Goal: Task Accomplishment & Management: Manage account settings

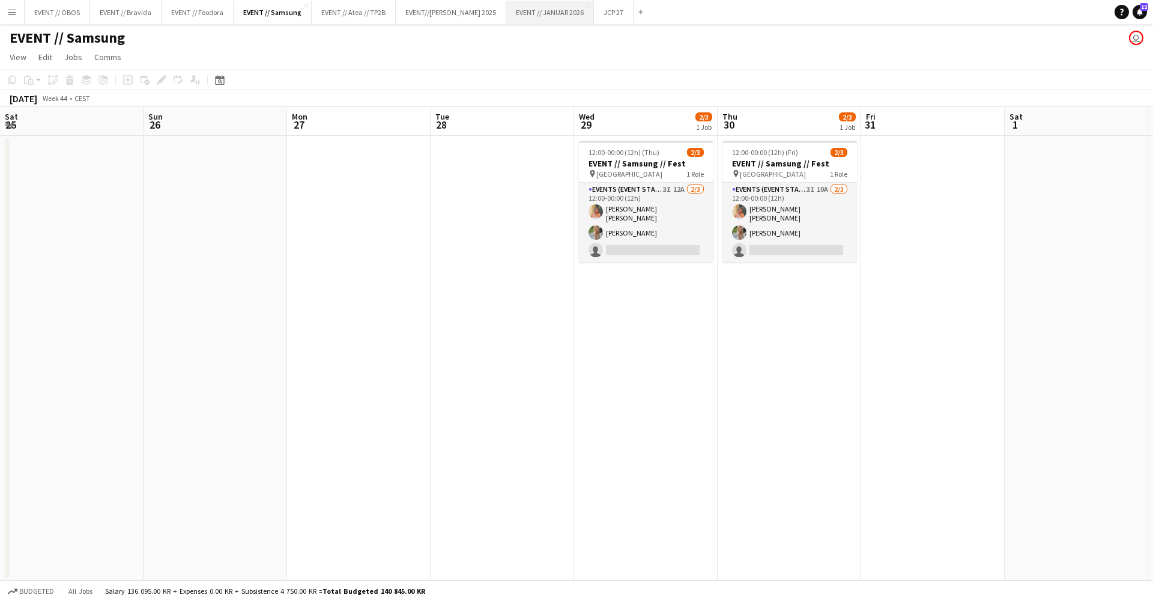
scroll to position [0, 378]
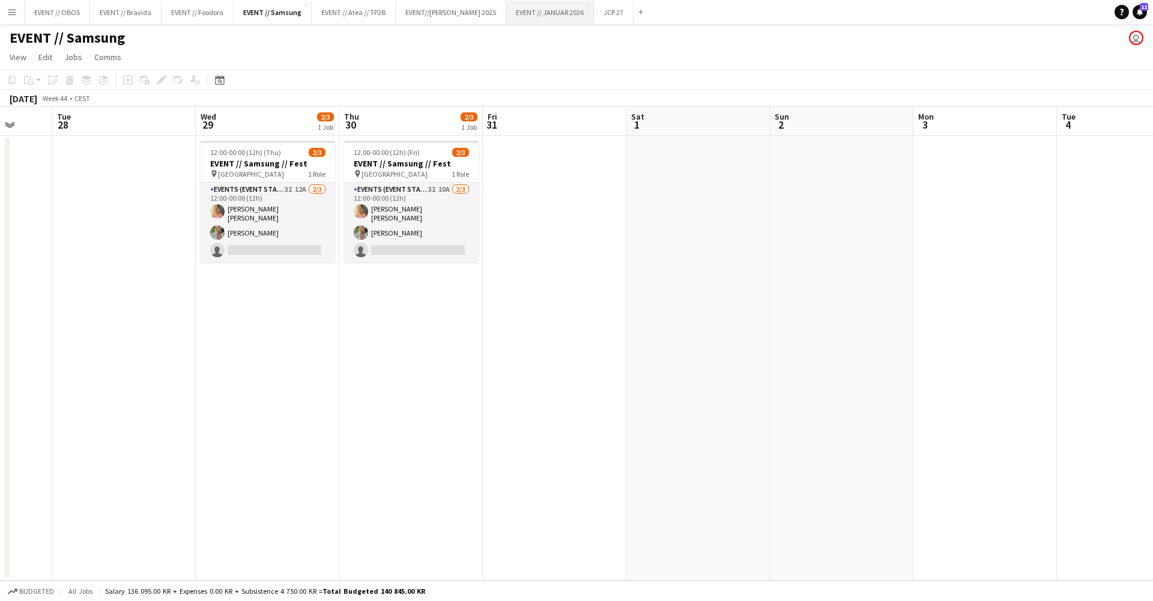
click at [537, 16] on button "EVENT // JANUAR 2026 Close" at bounding box center [550, 12] width 88 height 23
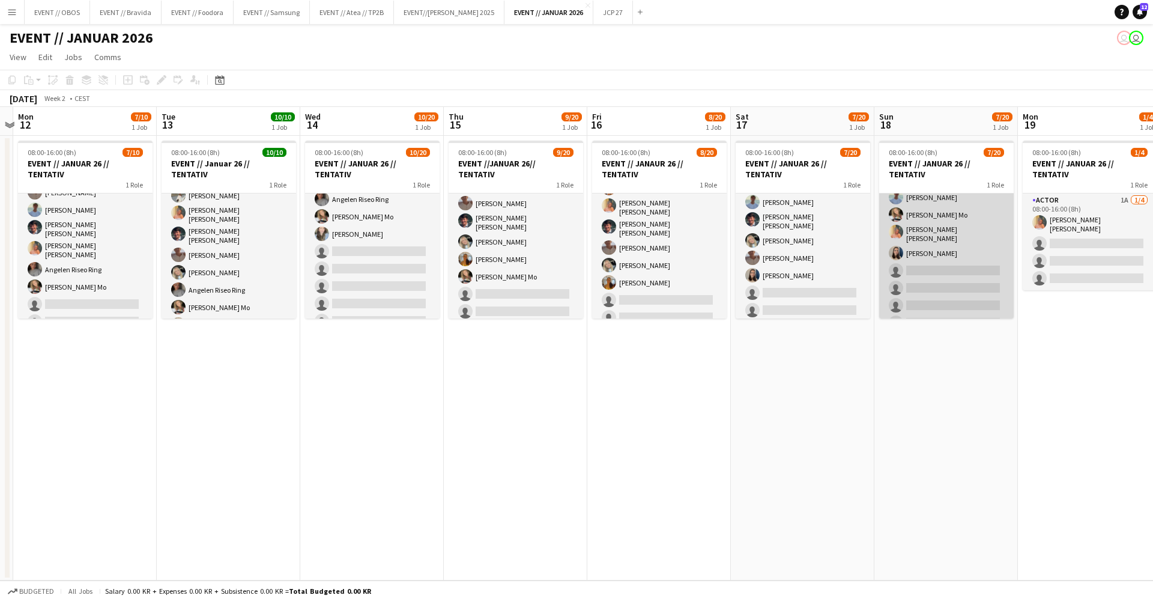
scroll to position [80, 0]
click at [937, 258] on app-card-role "Actor 4I 3A [DATE] 08:00-16:00 (8h) [PERSON_NAME] [PERSON_NAME] [PERSON_NAME] […" at bounding box center [946, 303] width 135 height 379
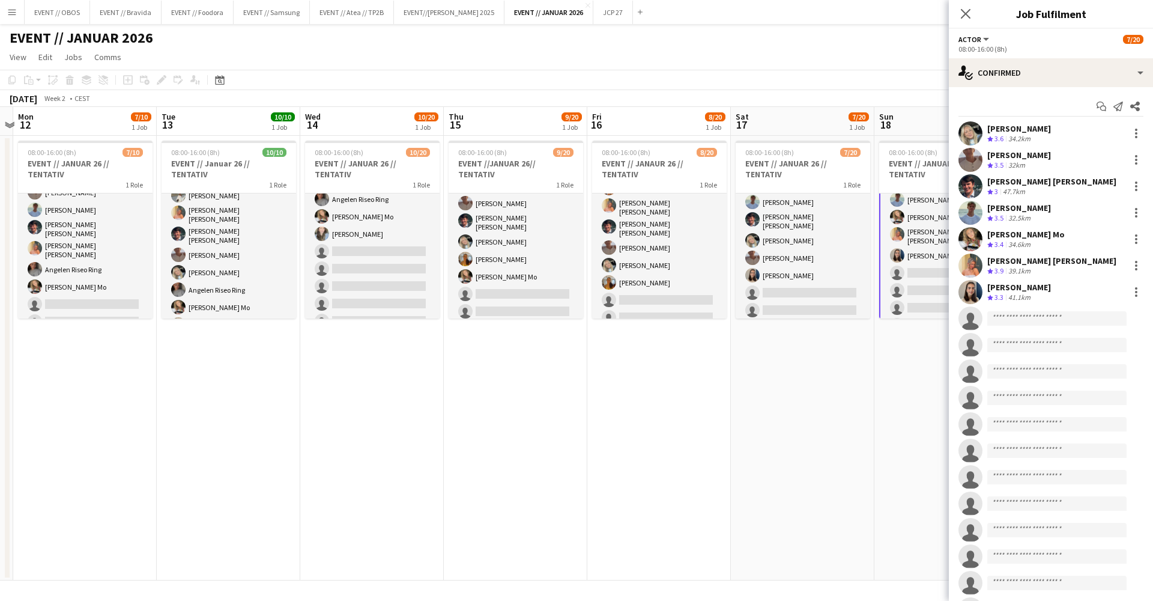
click at [972, 282] on app-user-avatar at bounding box center [970, 292] width 24 height 24
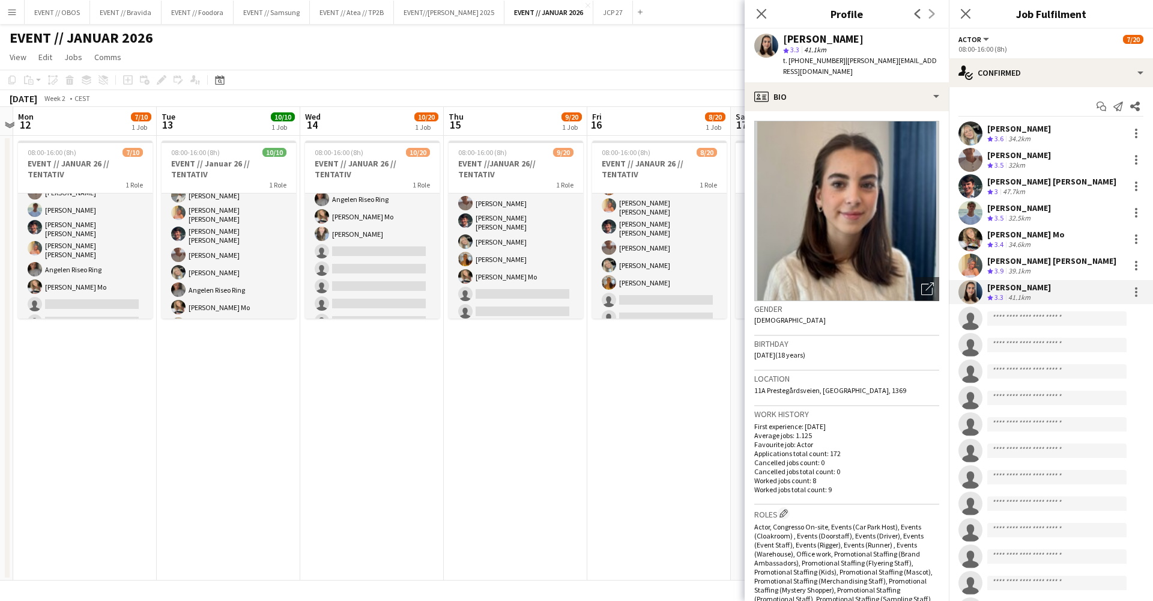
click at [611, 82] on app-toolbar "Copy Paste Paste Command V Paste with crew Command Shift V Paste linked Job [GE…" at bounding box center [576, 80] width 1153 height 20
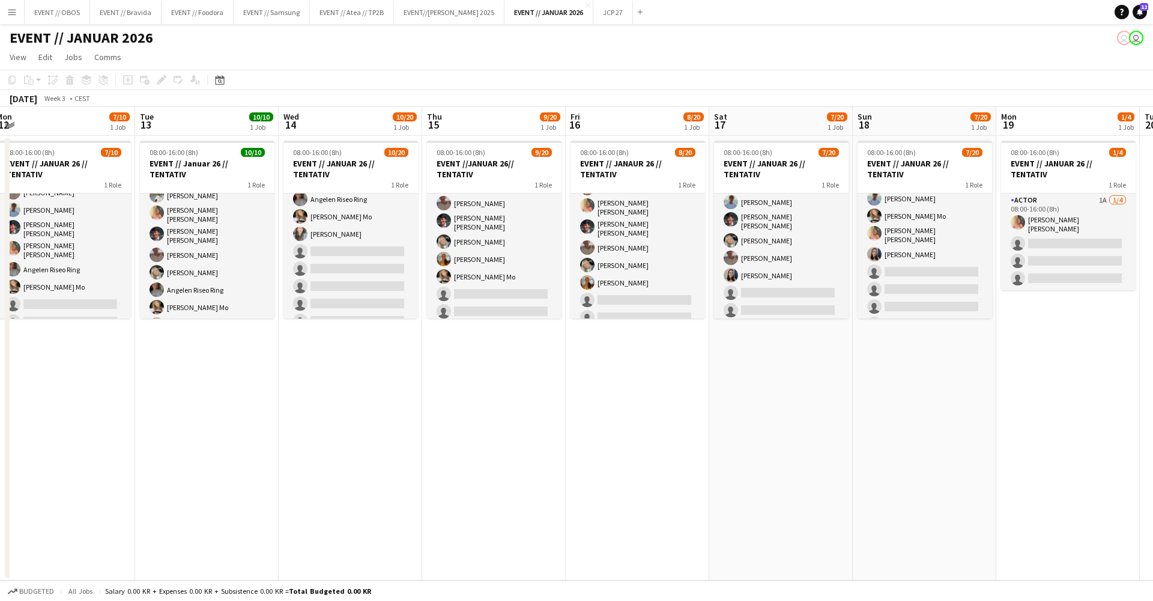
scroll to position [0, 312]
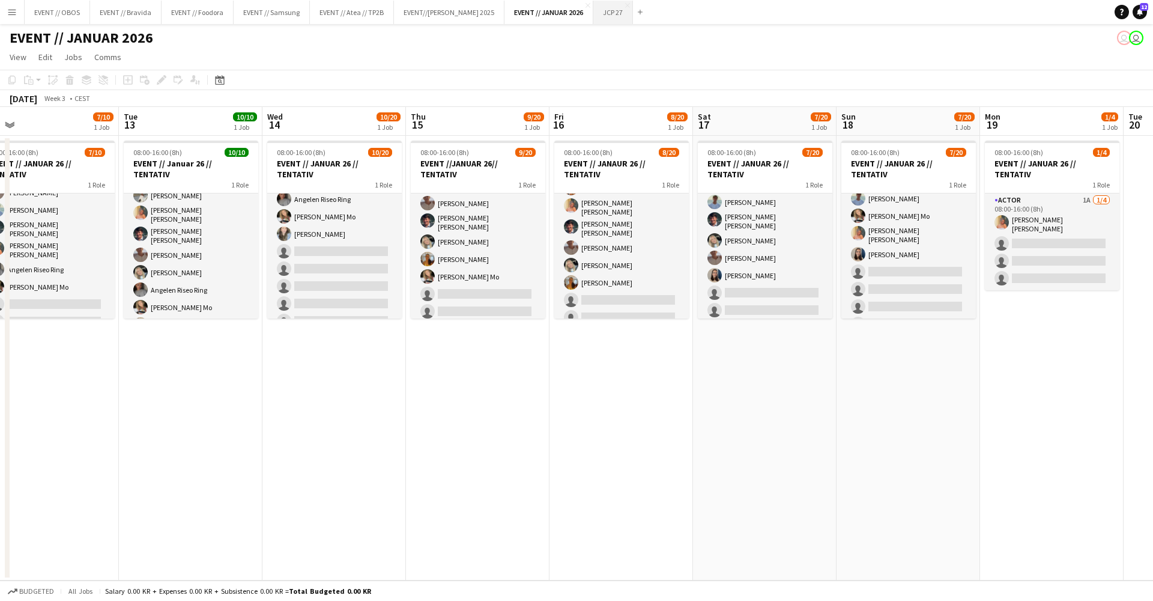
click at [608, 14] on button "JCP 27 Close" at bounding box center [613, 12] width 40 height 23
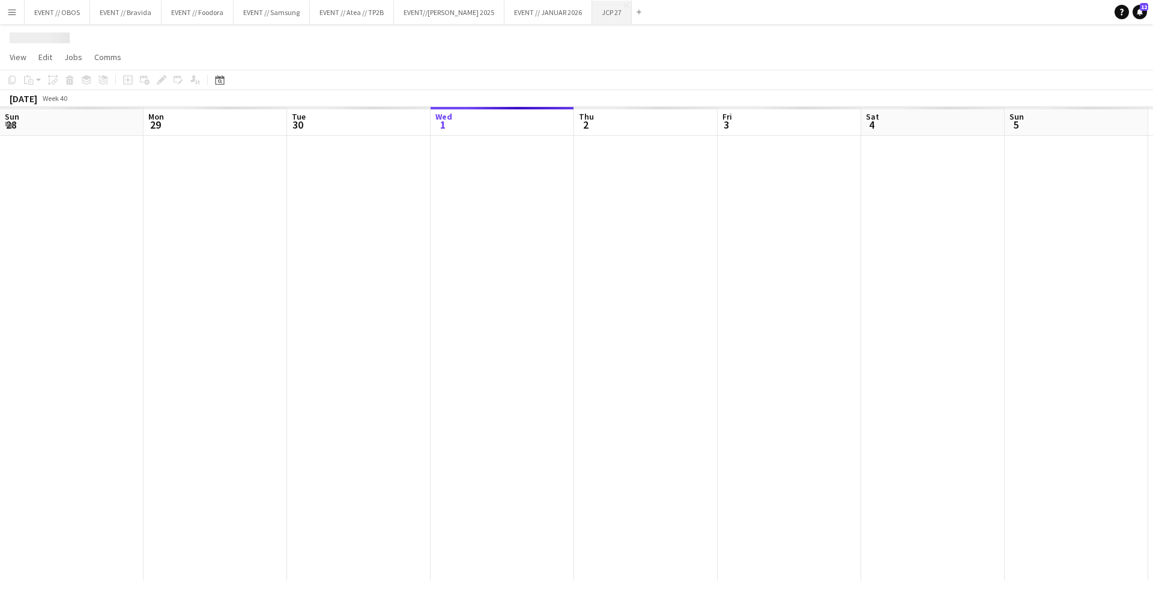
scroll to position [0, 287]
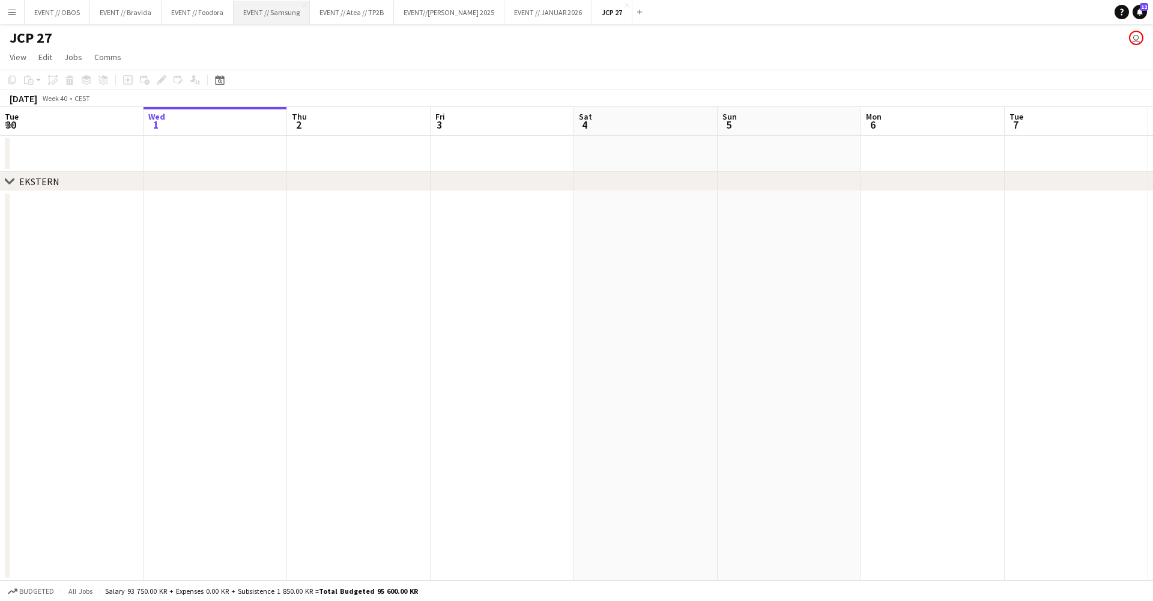
click at [272, 22] on button "EVENT // Samsung Close" at bounding box center [272, 12] width 76 height 23
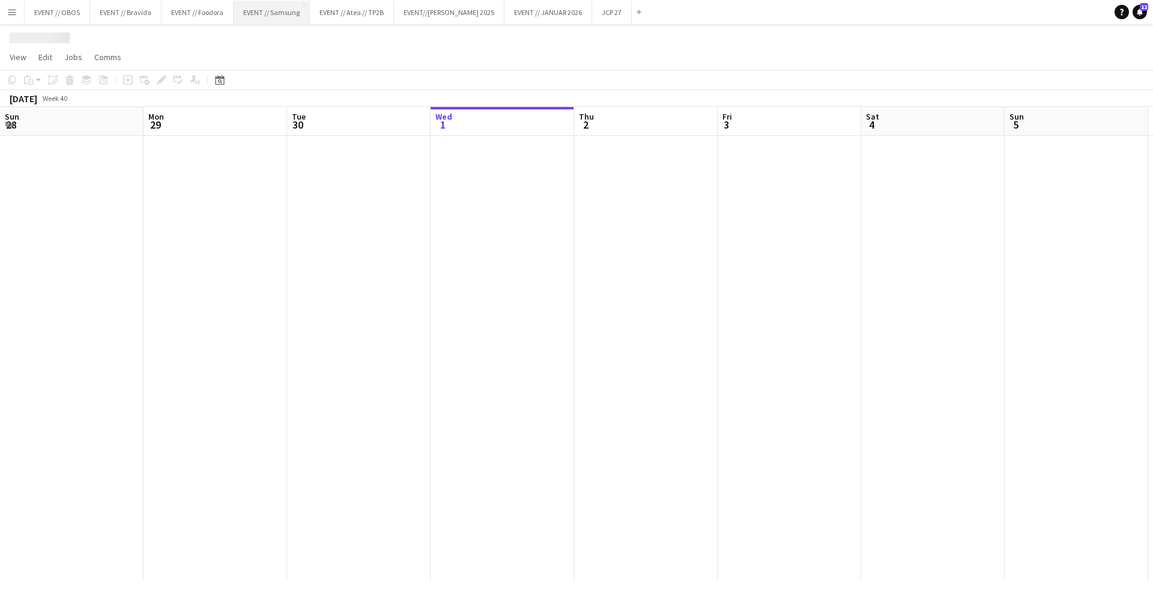
scroll to position [0, 287]
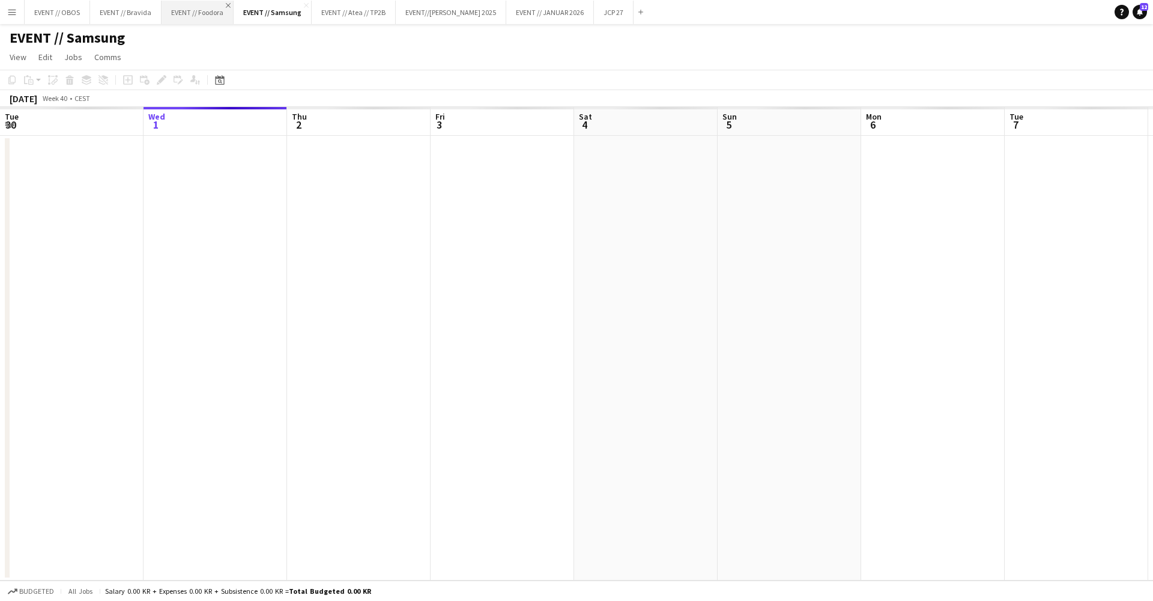
click at [227, 5] on app-icon "Close" at bounding box center [228, 5] width 5 height 5
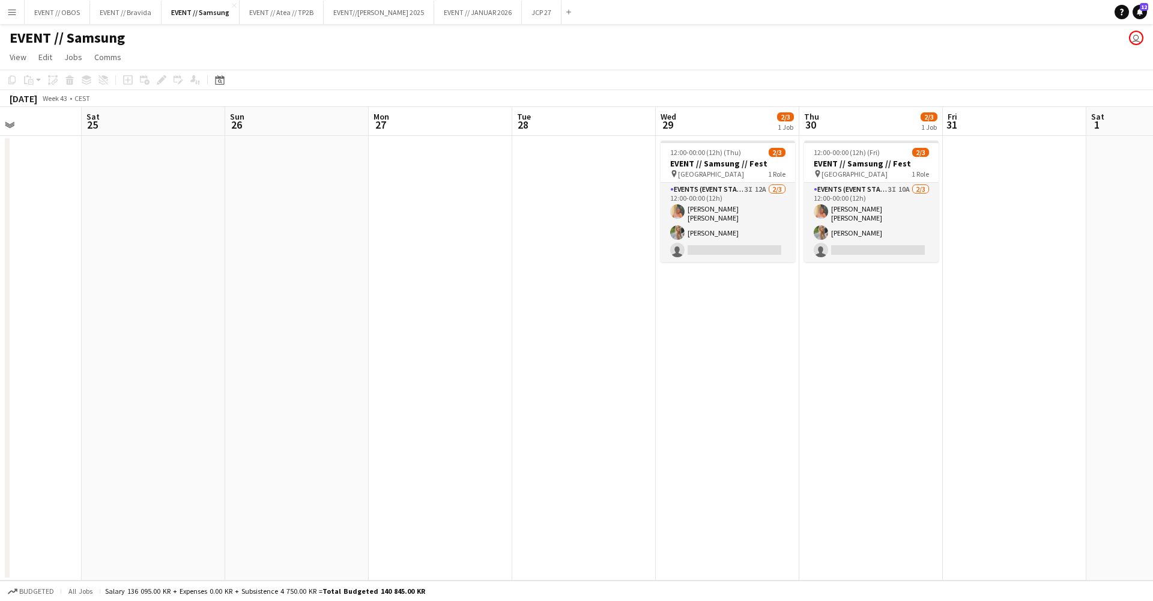
scroll to position [0, 429]
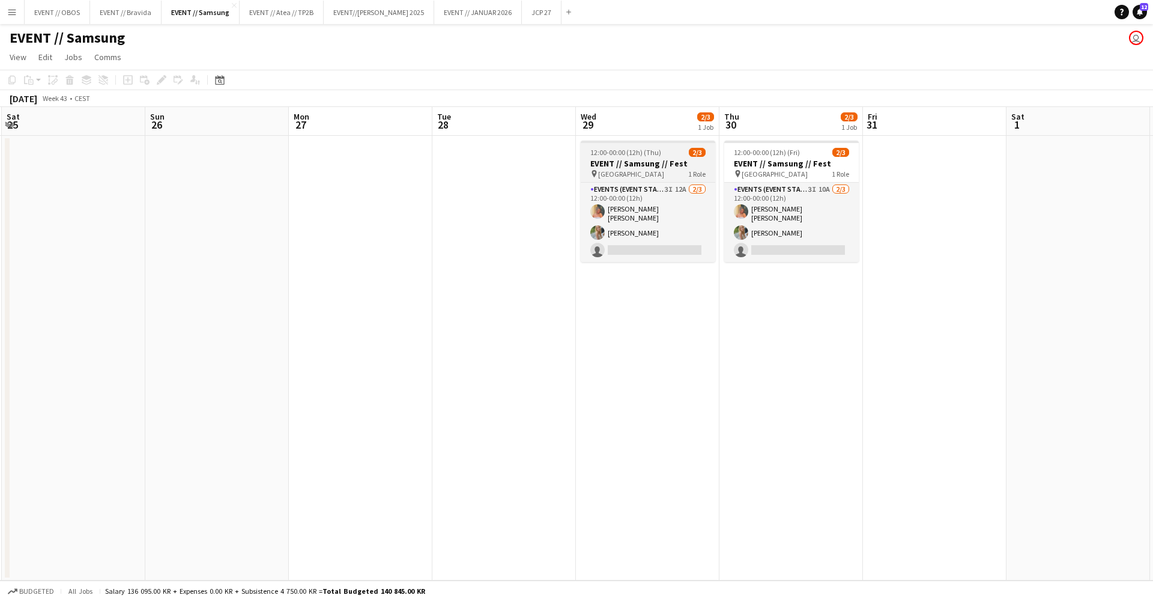
click at [621, 166] on h3 "EVENT // Samsung // Fest" at bounding box center [648, 163] width 135 height 11
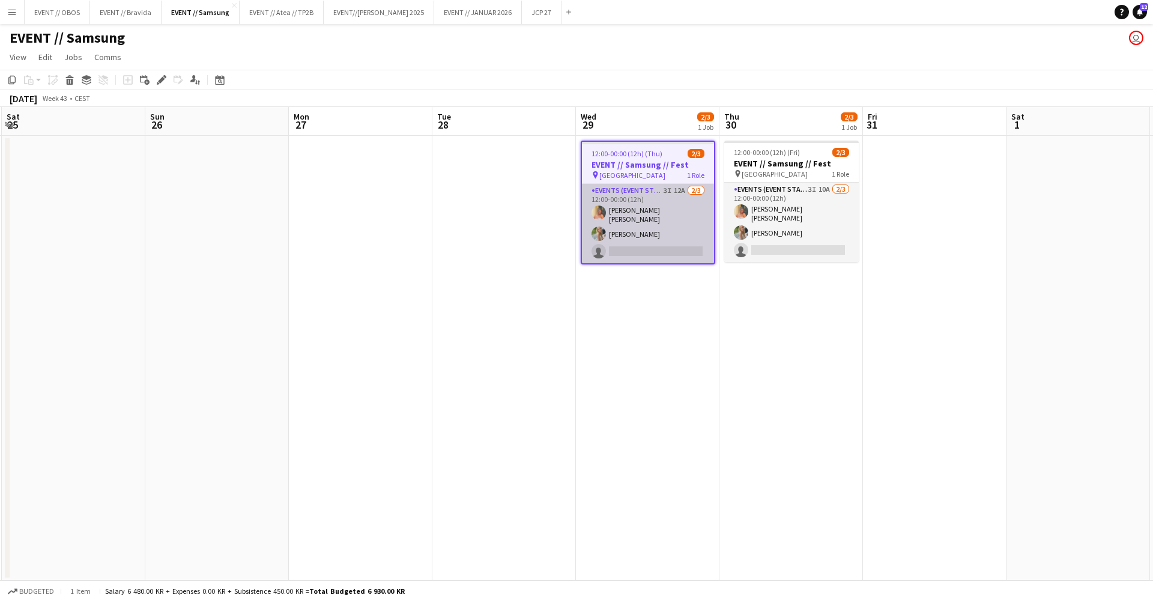
click at [621, 228] on app-card-role "Events (Event Staff) 3I 12A [DATE] 12:00-00:00 (12h) [PERSON_NAME] [PERSON_NAME…" at bounding box center [648, 223] width 132 height 79
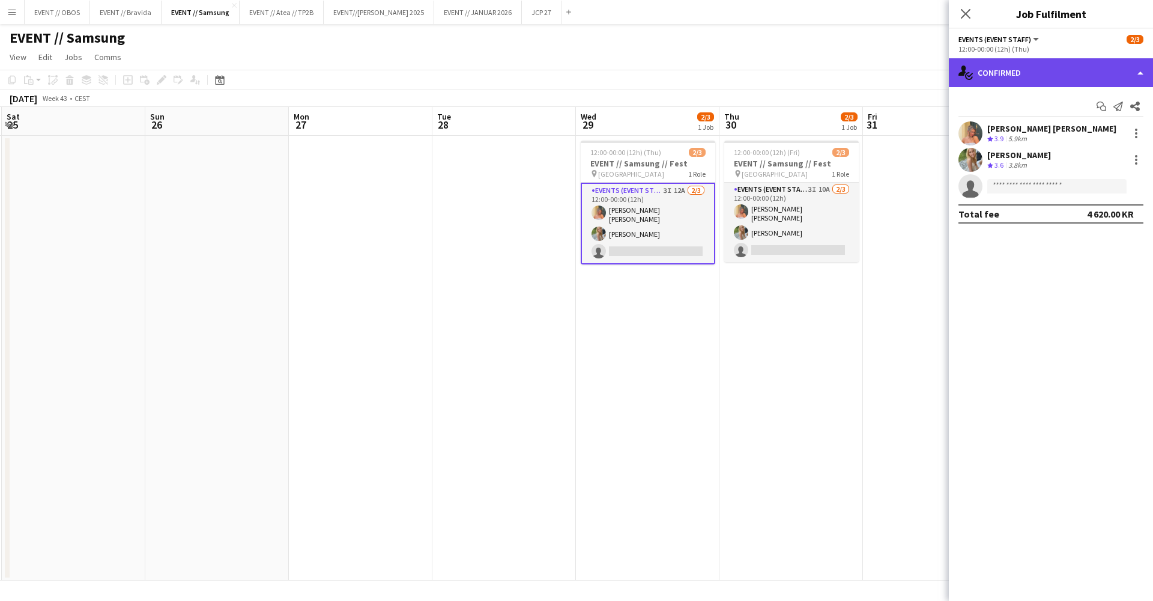
click at [1044, 78] on div "single-neutral-actions-check-2 Confirmed" at bounding box center [1051, 72] width 204 height 29
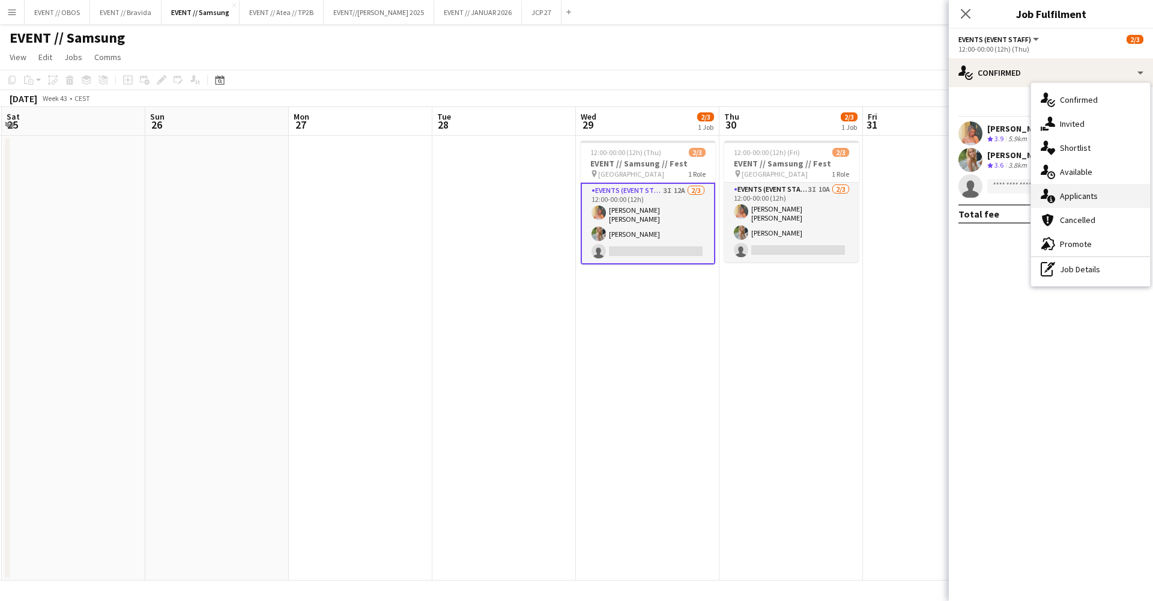
click at [1080, 193] on span "Applicants" at bounding box center [1079, 195] width 38 height 11
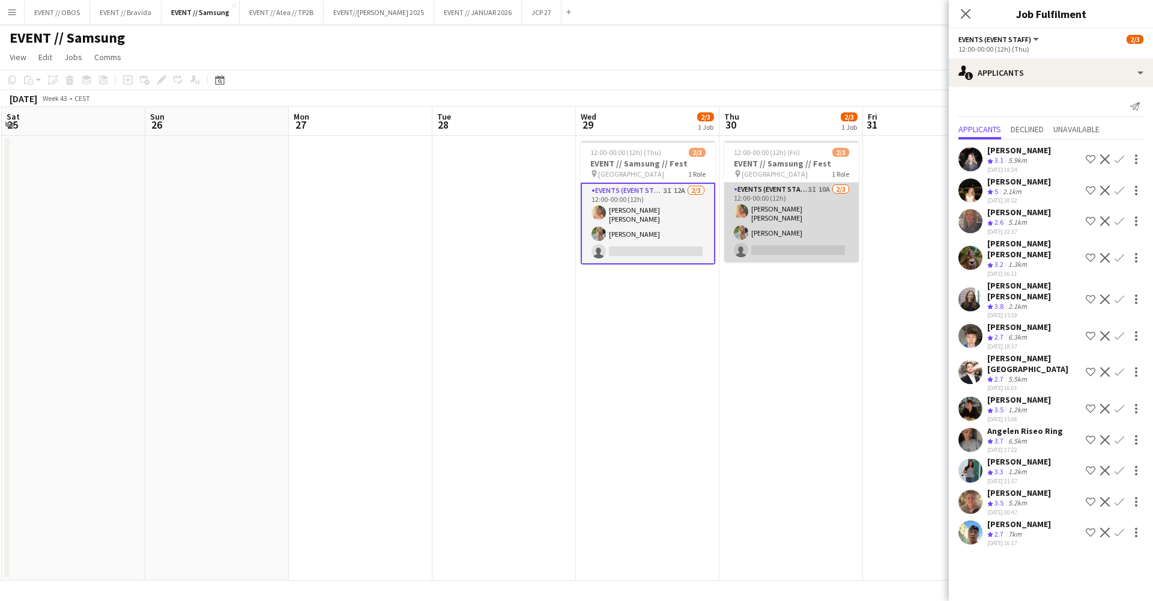
click at [778, 218] on app-card-role "Events (Event Staff) 3I 10A [DATE] 12:00-00:00 (12h) [PERSON_NAME] [PERSON_NAME…" at bounding box center [791, 222] width 135 height 79
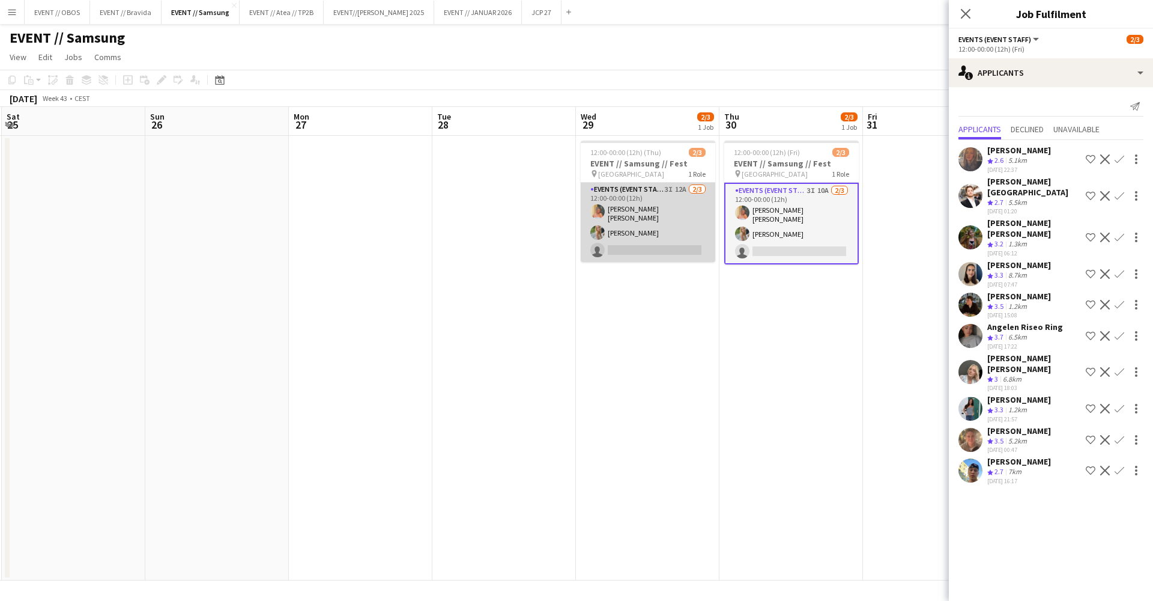
click at [643, 241] on app-card-role "Events (Event Staff) 3I 12A [DATE] 12:00-00:00 (12h) [PERSON_NAME] [PERSON_NAME…" at bounding box center [648, 222] width 135 height 79
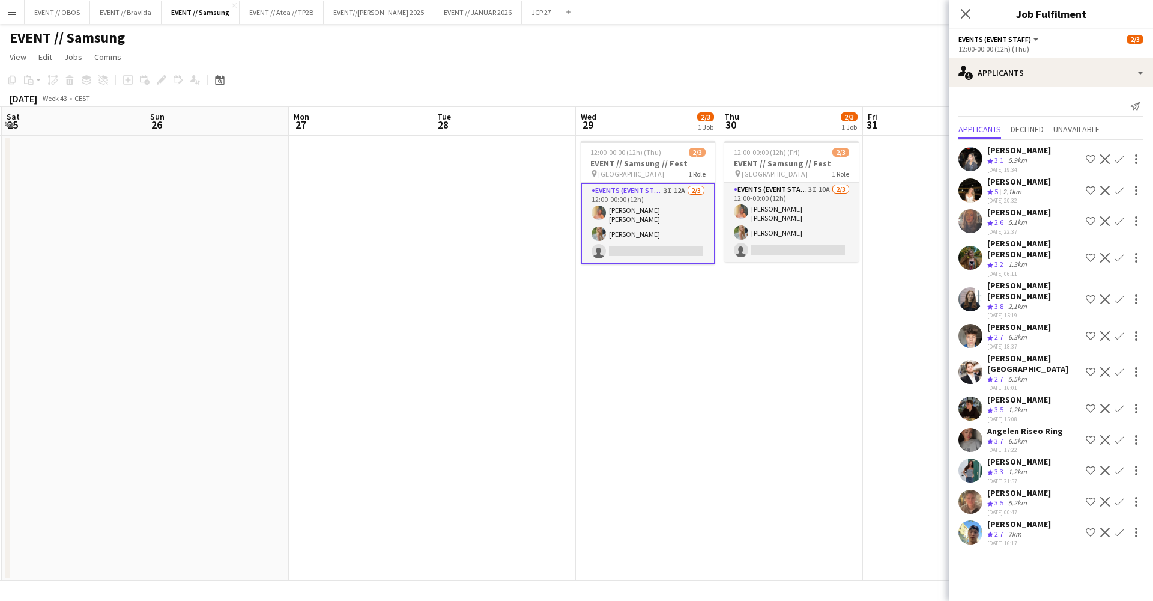
click at [963, 396] on app-user-avatar at bounding box center [970, 408] width 24 height 24
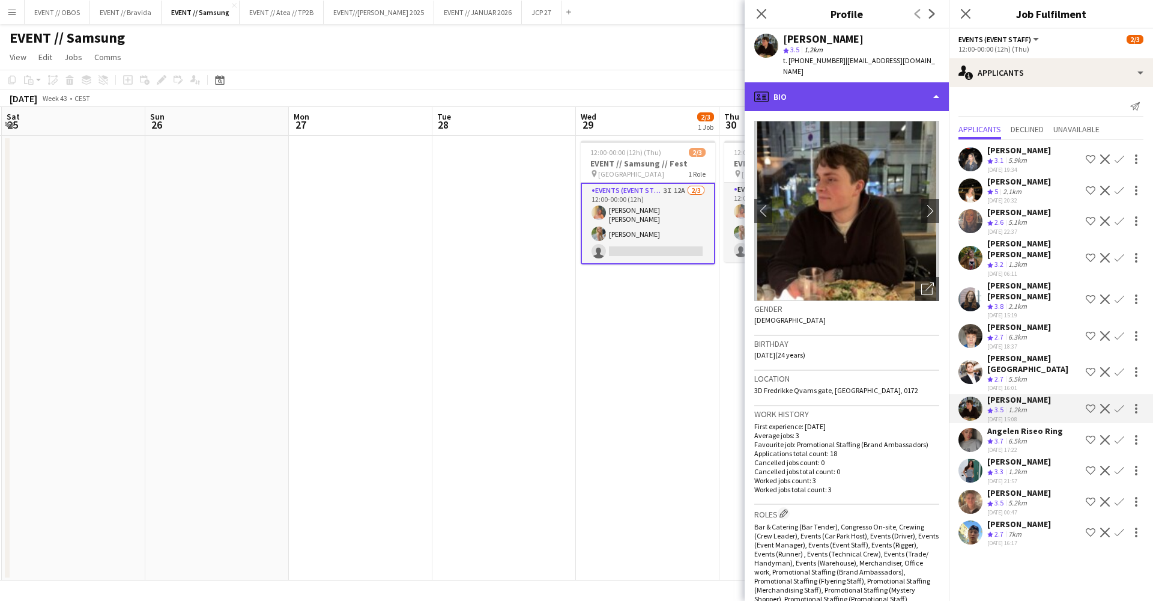
click at [904, 93] on div "profile Bio" at bounding box center [847, 96] width 204 height 29
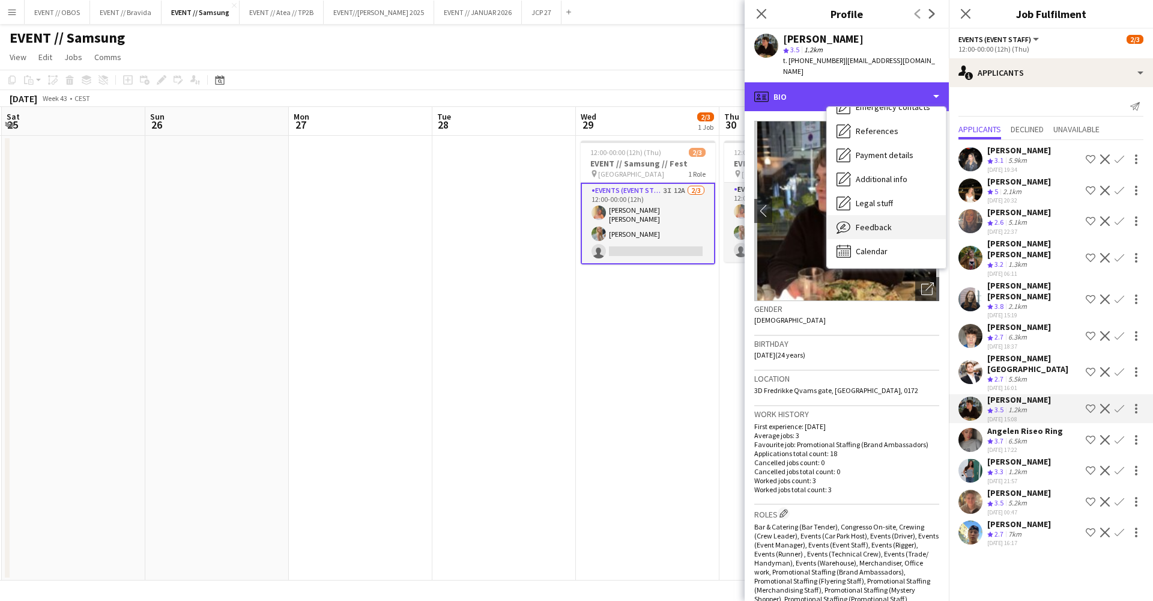
scroll to position [113, 0]
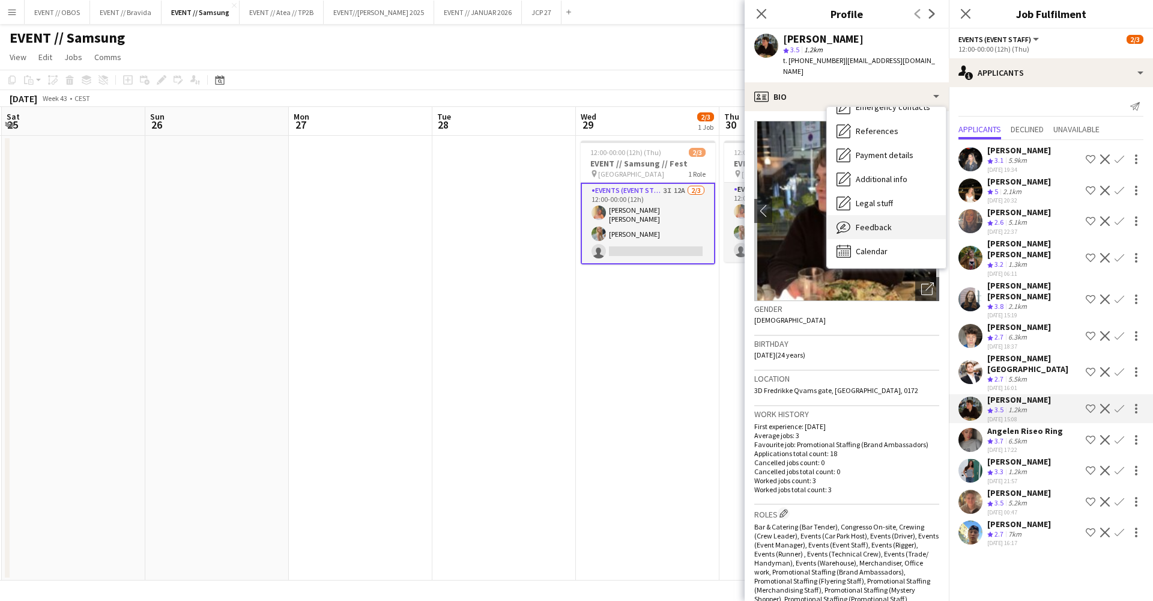
click at [887, 222] on div "Feedback Feedback" at bounding box center [886, 227] width 119 height 24
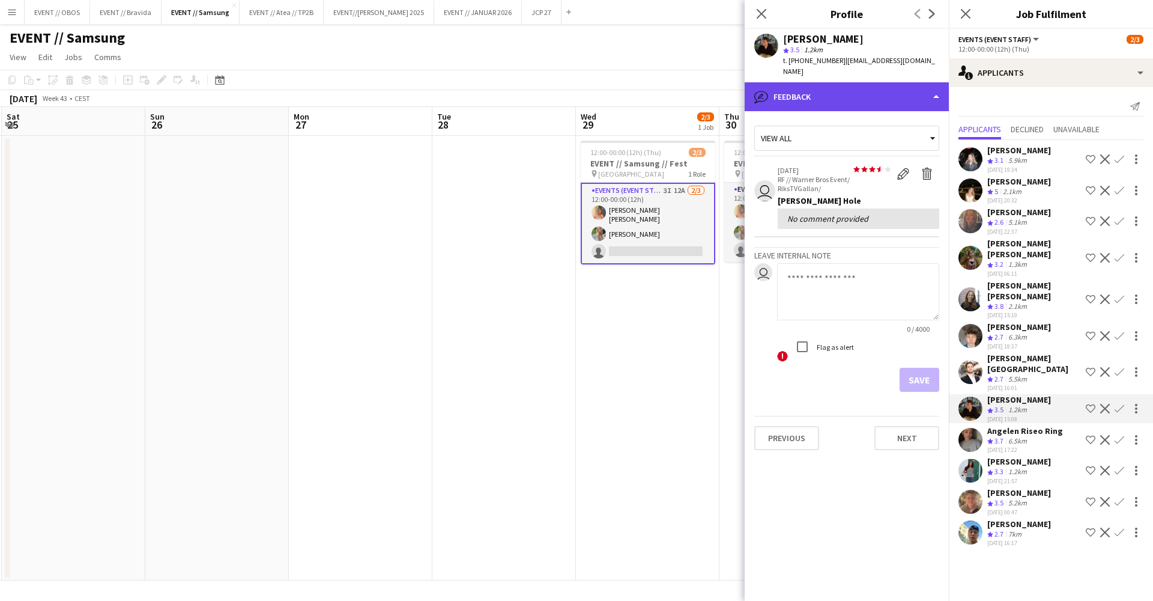
click at [838, 91] on div "bubble-pencil Feedback" at bounding box center [847, 96] width 204 height 29
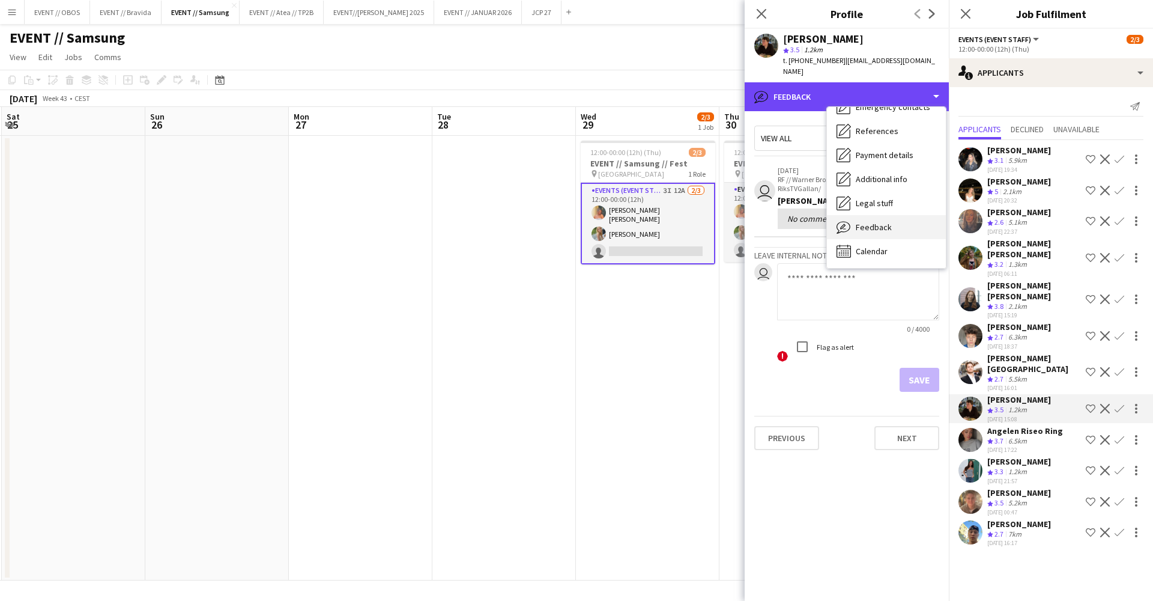
scroll to position [0, 0]
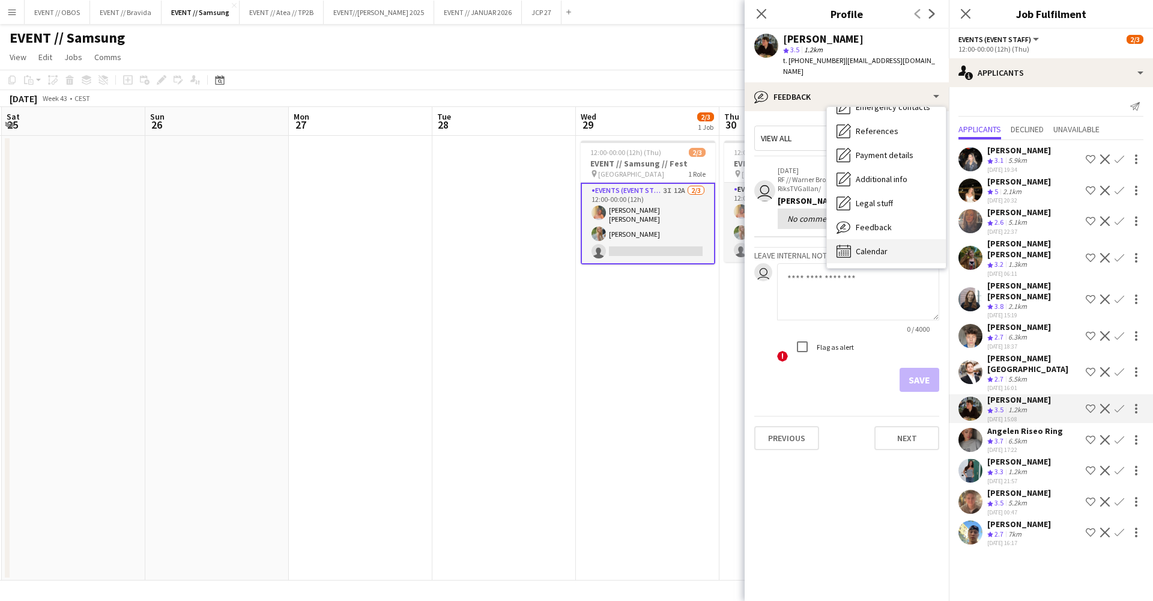
click at [882, 239] on div "Calendar Calendar" at bounding box center [886, 251] width 119 height 24
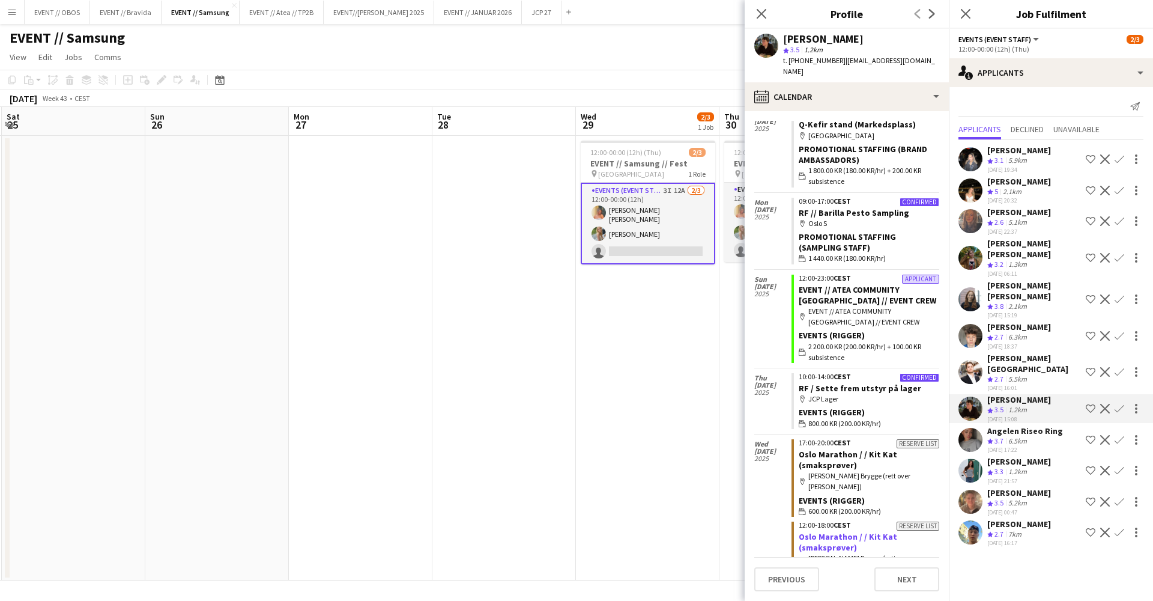
scroll to position [568, 0]
click at [969, 458] on app-user-avatar at bounding box center [970, 470] width 24 height 24
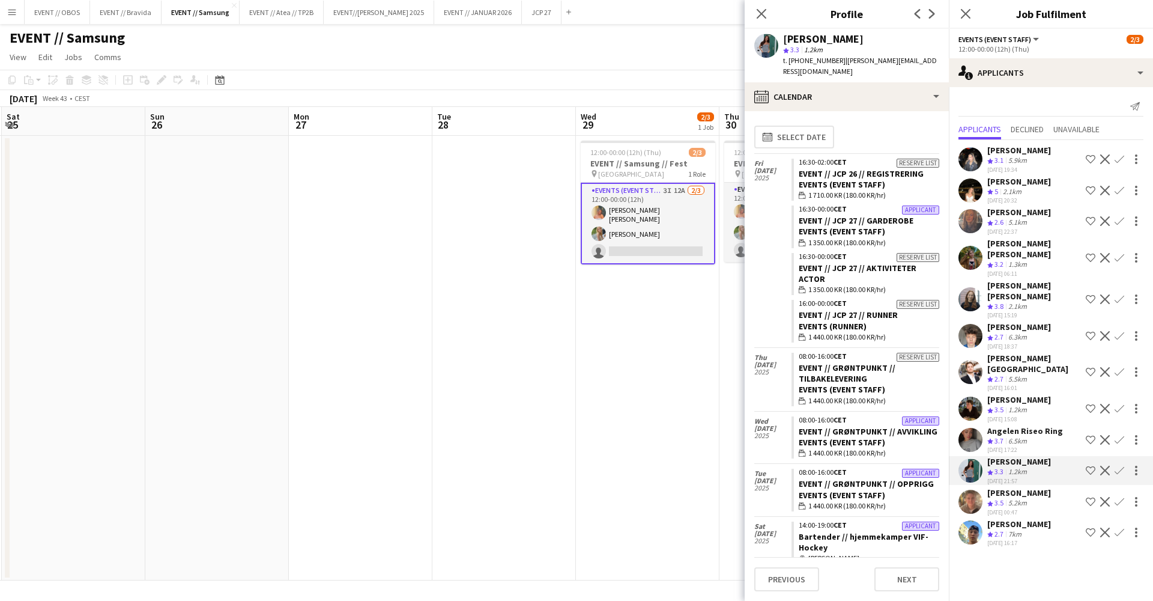
click at [975, 489] on app-user-avatar at bounding box center [970, 501] width 24 height 24
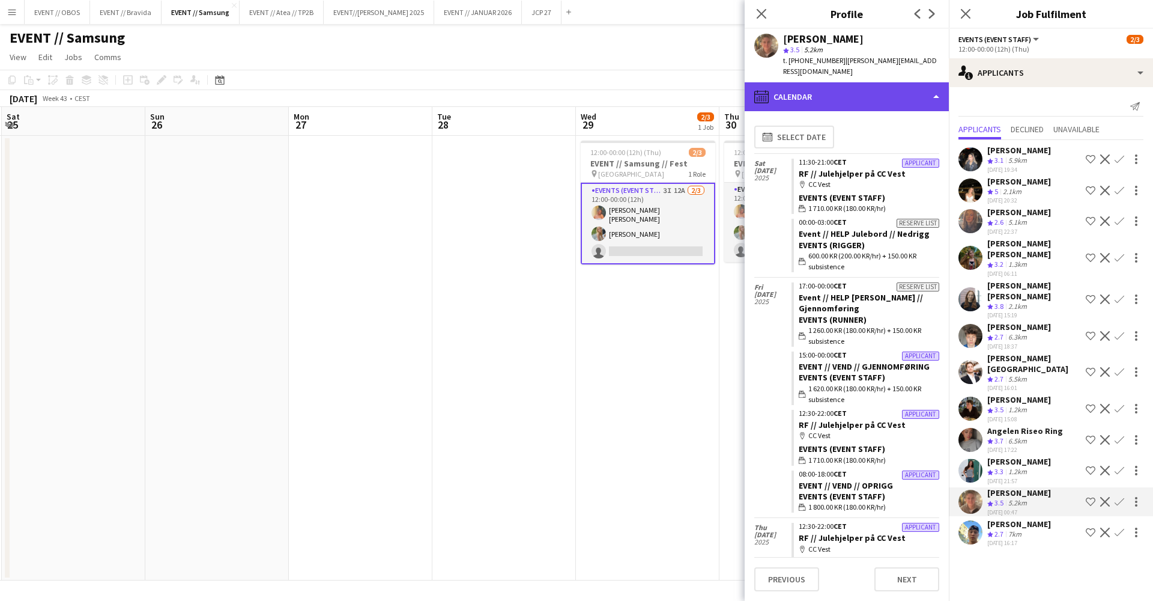
click at [868, 82] on div "calendar-full Calendar" at bounding box center [847, 96] width 204 height 29
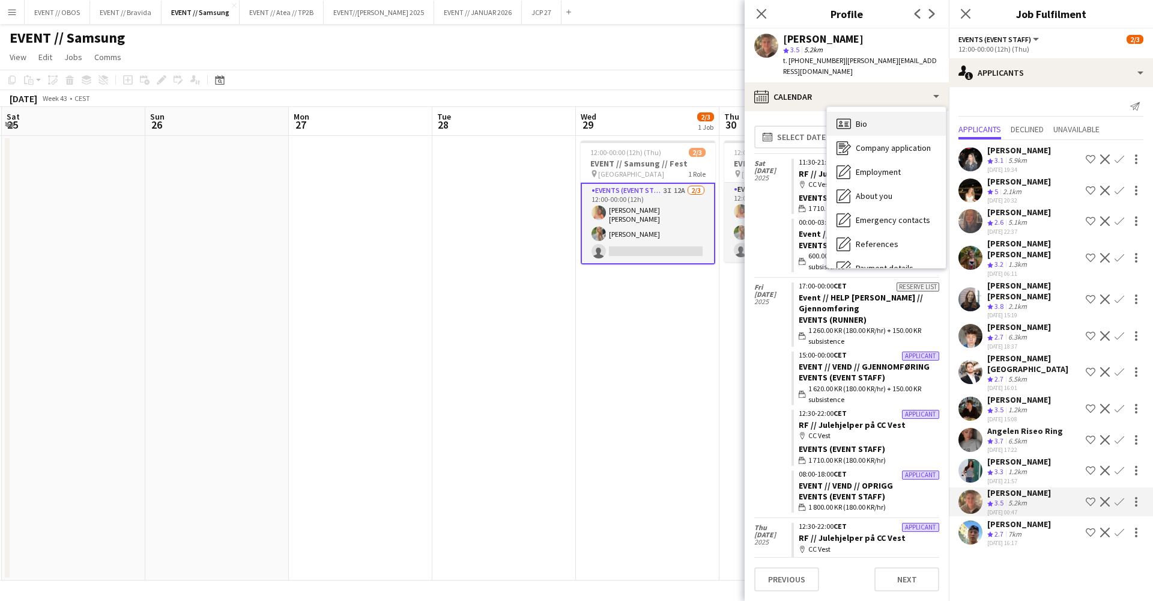
click at [877, 112] on div "Bio Bio" at bounding box center [886, 124] width 119 height 24
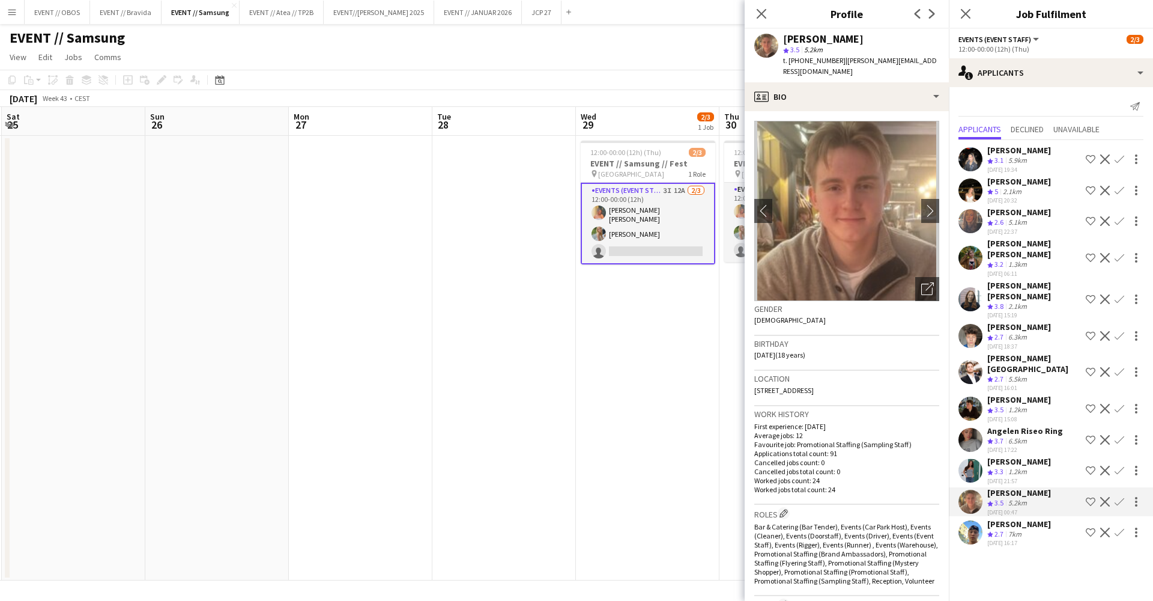
click at [972, 458] on app-user-avatar at bounding box center [970, 470] width 24 height 24
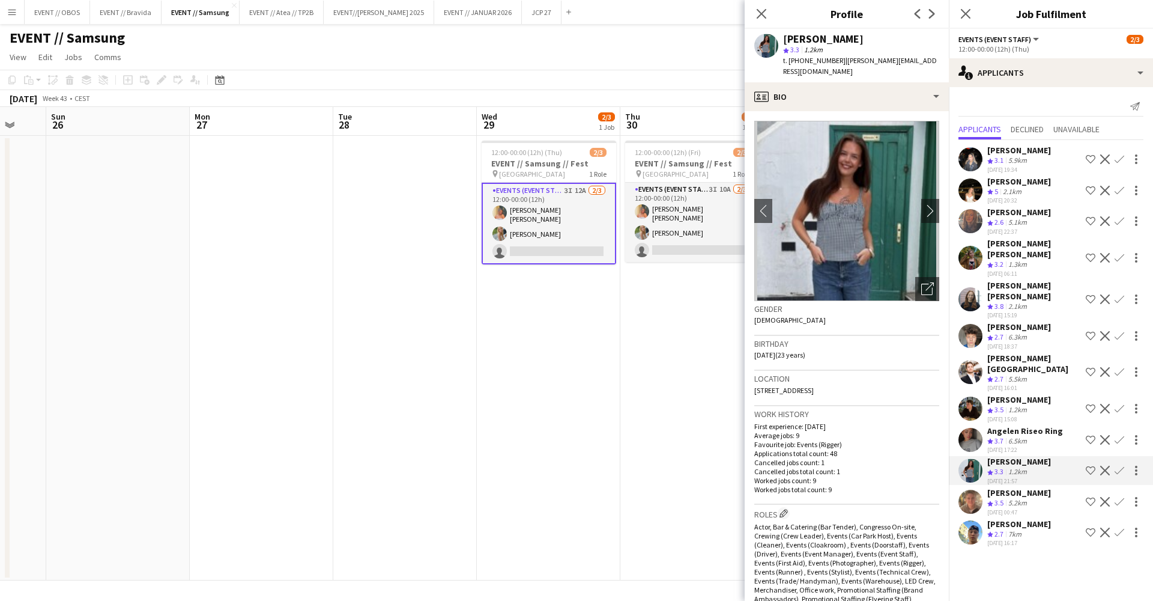
scroll to position [0, 528]
click at [698, 219] on app-card-role "Events (Event Staff) 3I 10A [DATE] 12:00-00:00 (12h) [PERSON_NAME] [PERSON_NAME…" at bounding box center [692, 222] width 135 height 79
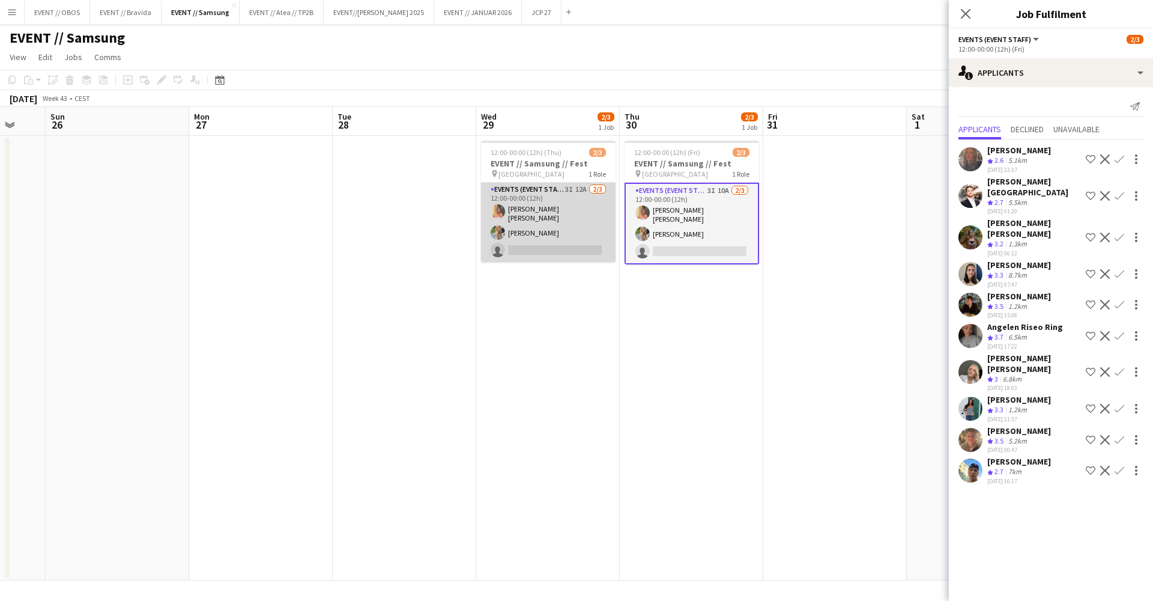
click at [575, 215] on app-card-role "Events (Event Staff) 3I 12A [DATE] 12:00-00:00 (12h) [PERSON_NAME] [PERSON_NAME…" at bounding box center [548, 222] width 135 height 79
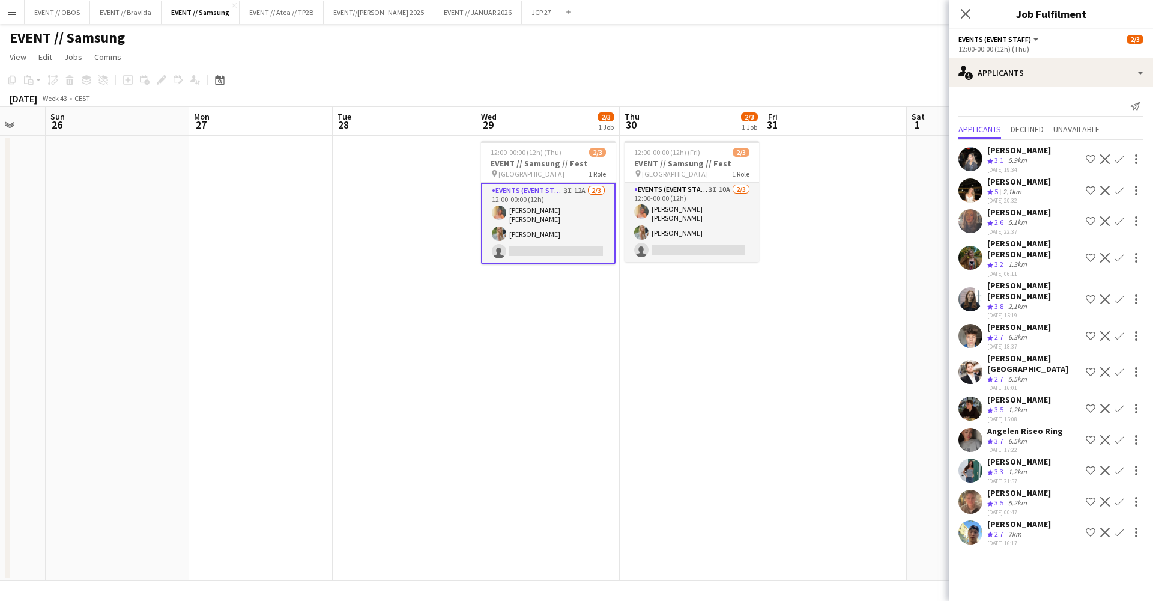
click at [489, 340] on app-date-cell "12:00-00:00 (12h) (Thu) 2/3 EVENT // Samsung // Fest pin Oslo 1 Role Events (Ev…" at bounding box center [548, 358] width 144 height 444
